Goal: Task Accomplishment & Management: Use online tool/utility

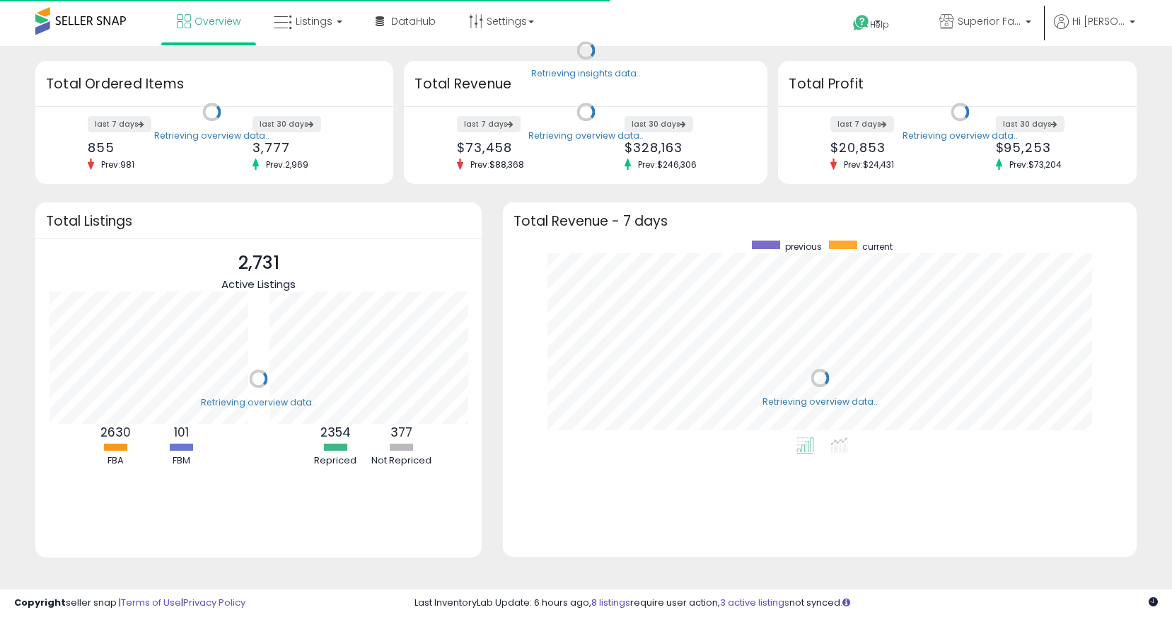
scroll to position [197, 605]
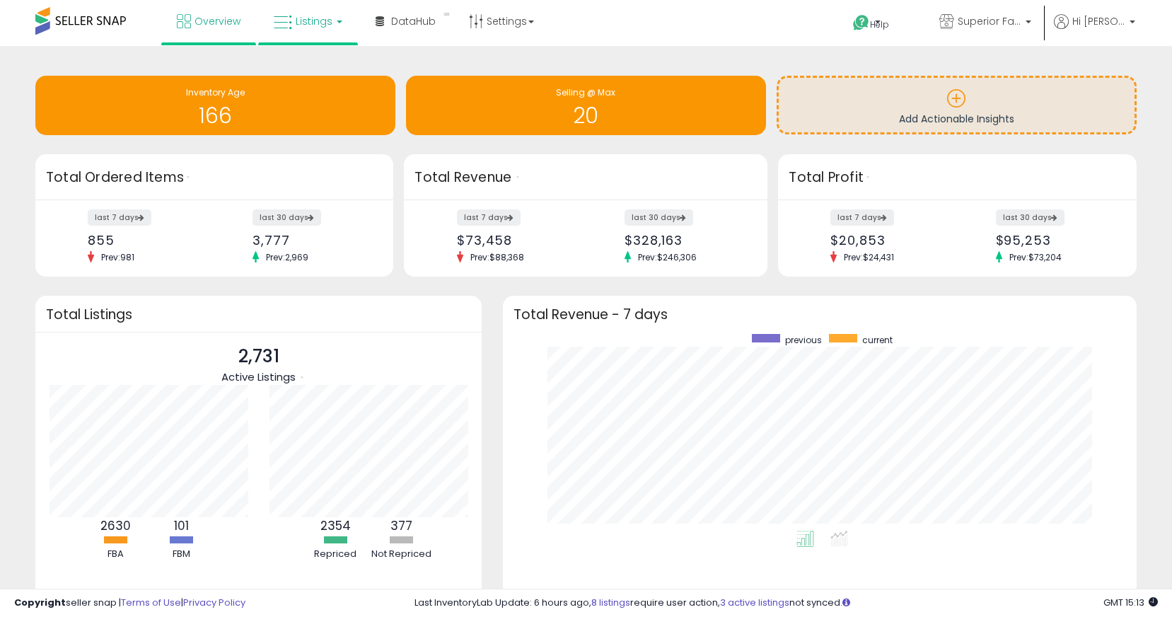
click at [314, 14] on span "Listings" at bounding box center [314, 21] width 37 height 14
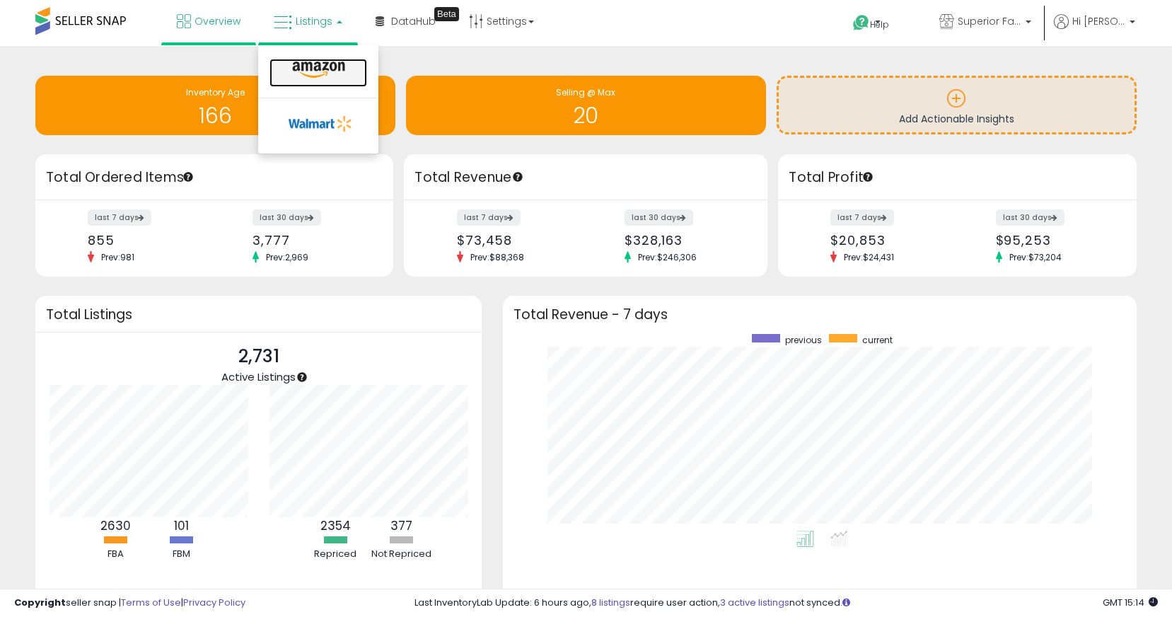
click at [325, 70] on icon at bounding box center [319, 70] width 62 height 18
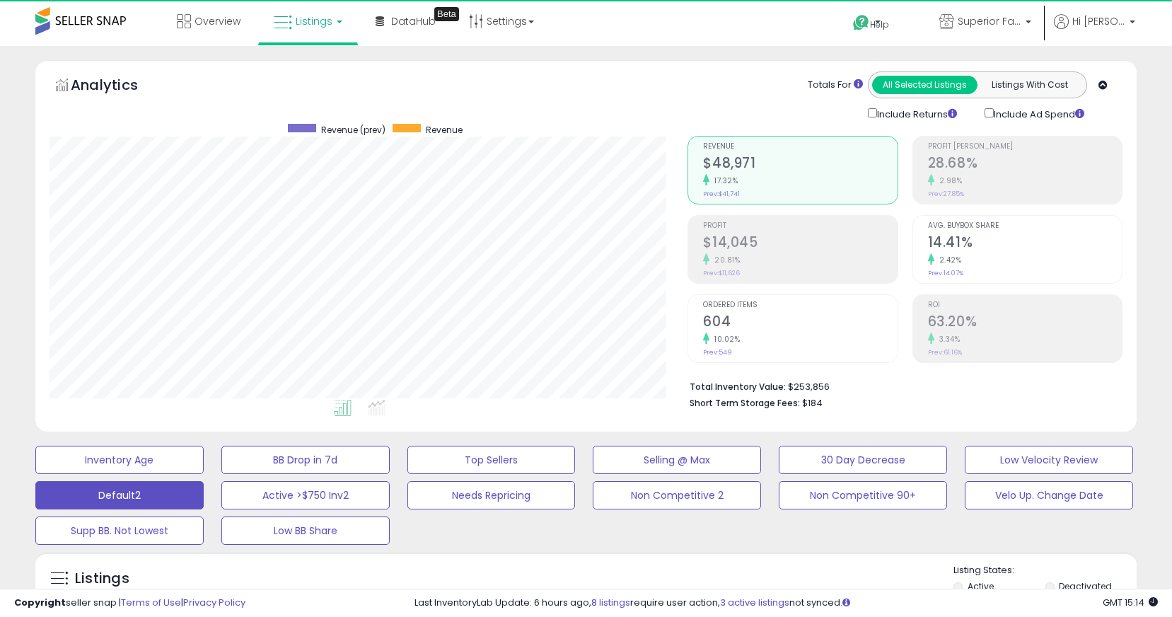
scroll to position [290, 638]
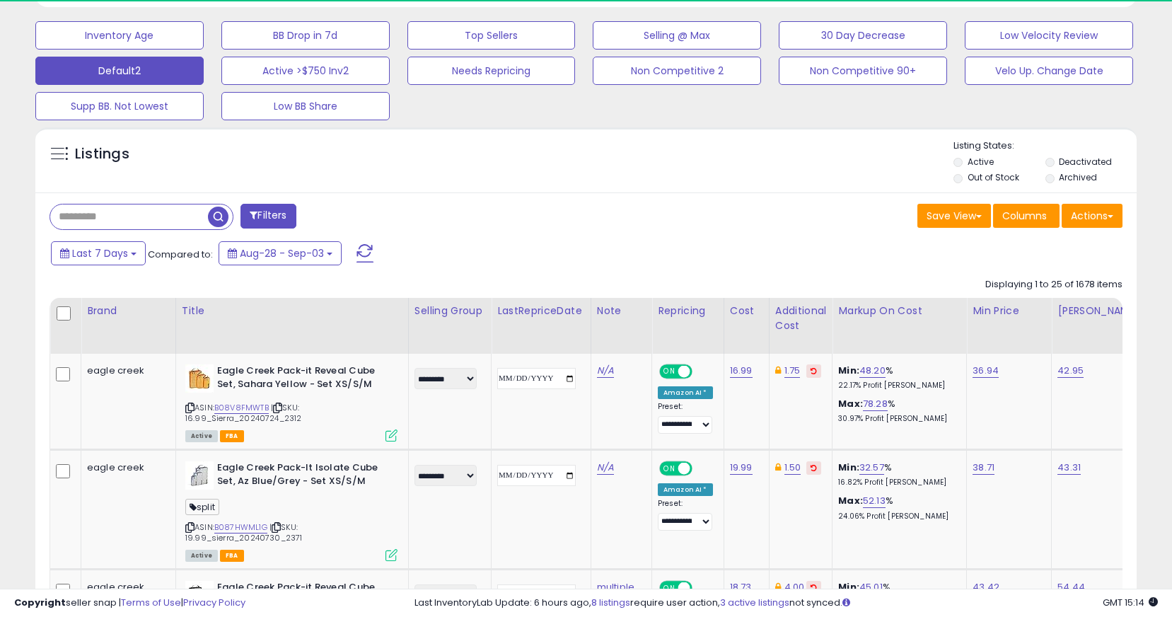
click at [105, 216] on input "text" at bounding box center [129, 216] width 158 height 25
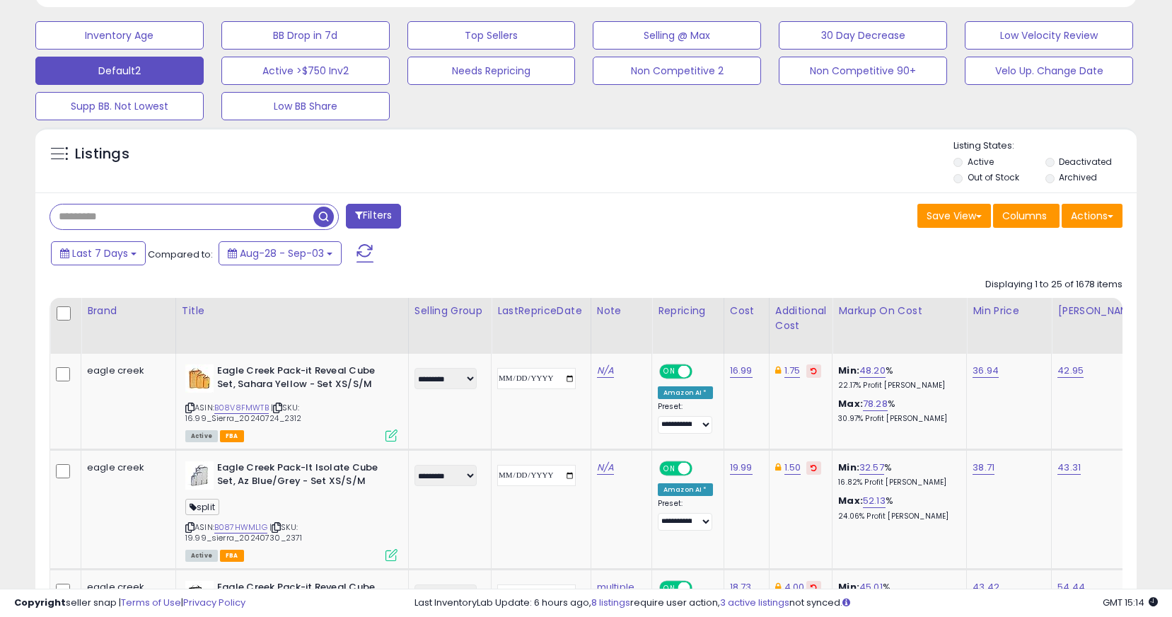
paste input "**********"
type input "**********"
drag, startPoint x: 331, startPoint y: 208, endPoint x: 324, endPoint y: 209, distance: 7.2
click at [330, 208] on span "button" at bounding box center [323, 216] width 21 height 21
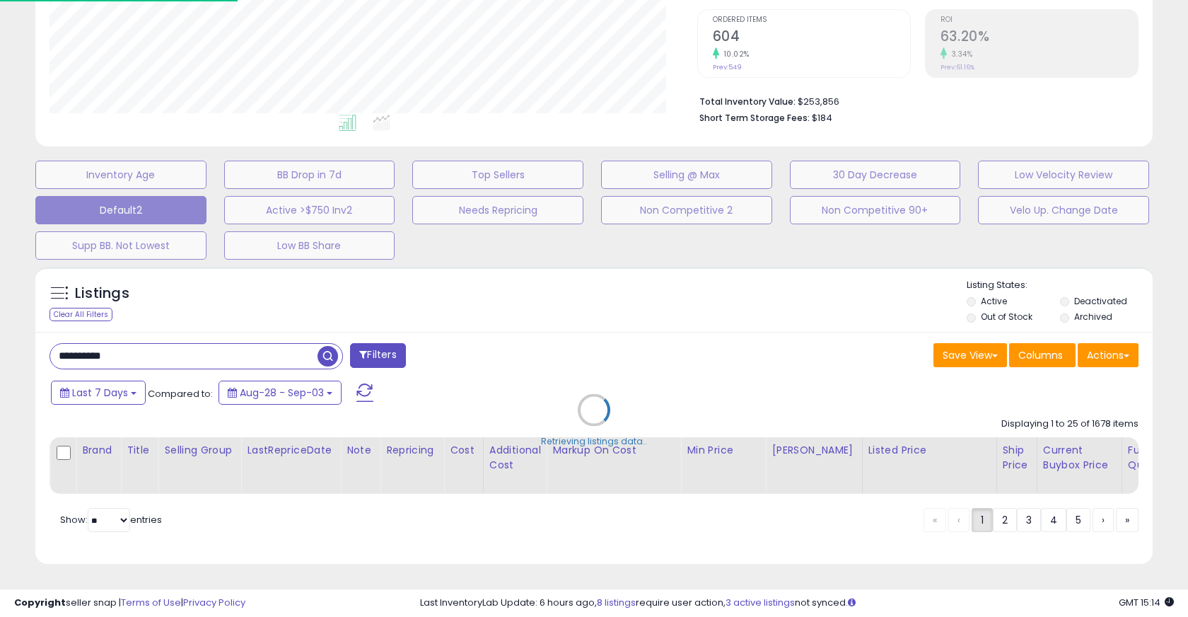
scroll to position [706740, 706383]
click at [322, 211] on div "Inventory Age BB Drop in 7d Top Sellers Selling @ Max 30 Day Decrease Low Veloc…" at bounding box center [594, 206] width 1152 height 106
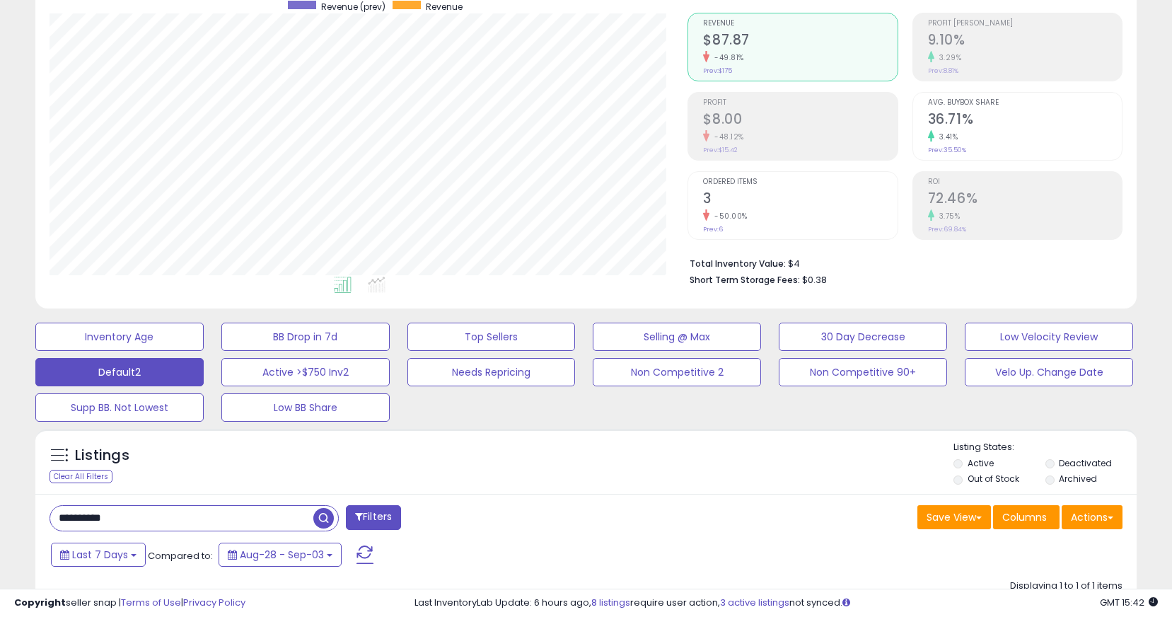
scroll to position [0, 0]
